Goal: Use online tool/utility: Use online tool/utility

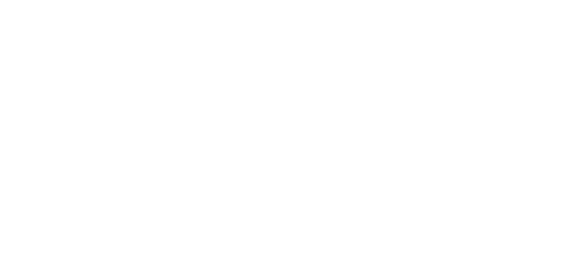
click at [405, 187] on body at bounding box center [288, 136] width 577 height 273
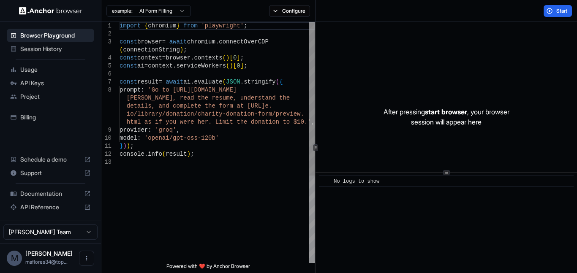
click at [301, 139] on div "import { chromium } from 'playwright' ; const browser = await chromium . connec…" at bounding box center [216, 210] width 195 height 377
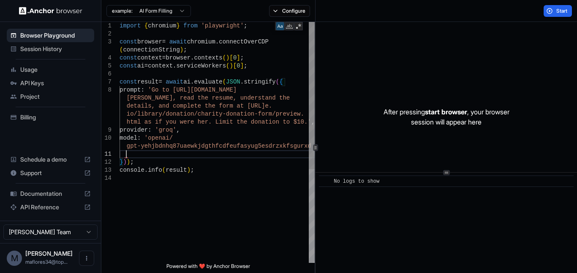
scroll to position [63, 0]
type textarea "**********"
click at [49, 44] on div "Session History" at bounding box center [50, 49] width 87 height 14
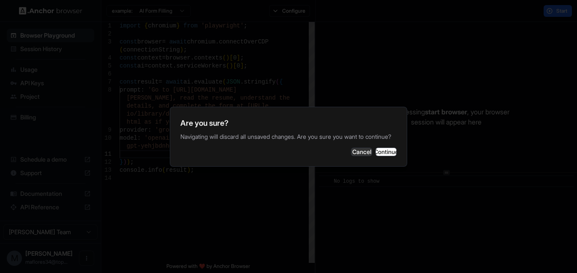
click at [381, 166] on div "Are you sure? Navigating will discard all unsaved changes. Are you sure you wan…" at bounding box center [288, 137] width 237 height 60
click at [381, 156] on button "Continue" at bounding box center [385, 152] width 21 height 8
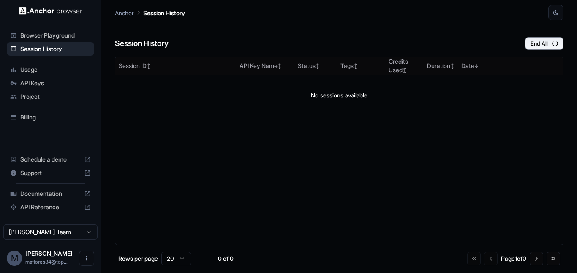
click at [343, 125] on div "Session ID ↕ API Key Name ↕ Status ↕ Tags ↕ Credits Used ↕ Duration ↕ Date ↓ No…" at bounding box center [339, 151] width 448 height 189
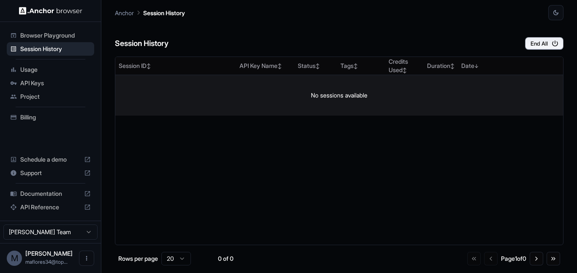
click at [341, 100] on td "No sessions available" at bounding box center [339, 95] width 448 height 41
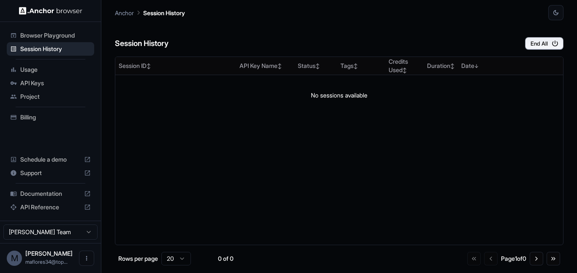
click at [47, 89] on div "API Keys" at bounding box center [50, 83] width 87 height 14
